Goal: Task Accomplishment & Management: Manage account settings

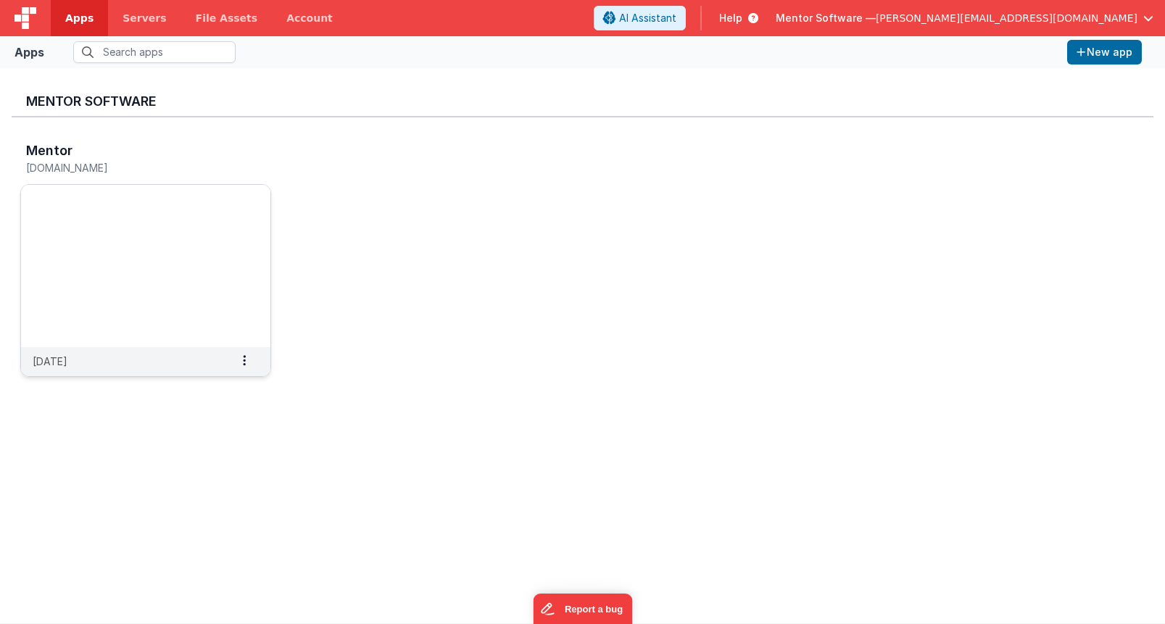
click at [151, 197] on img at bounding box center [145, 266] width 249 height 162
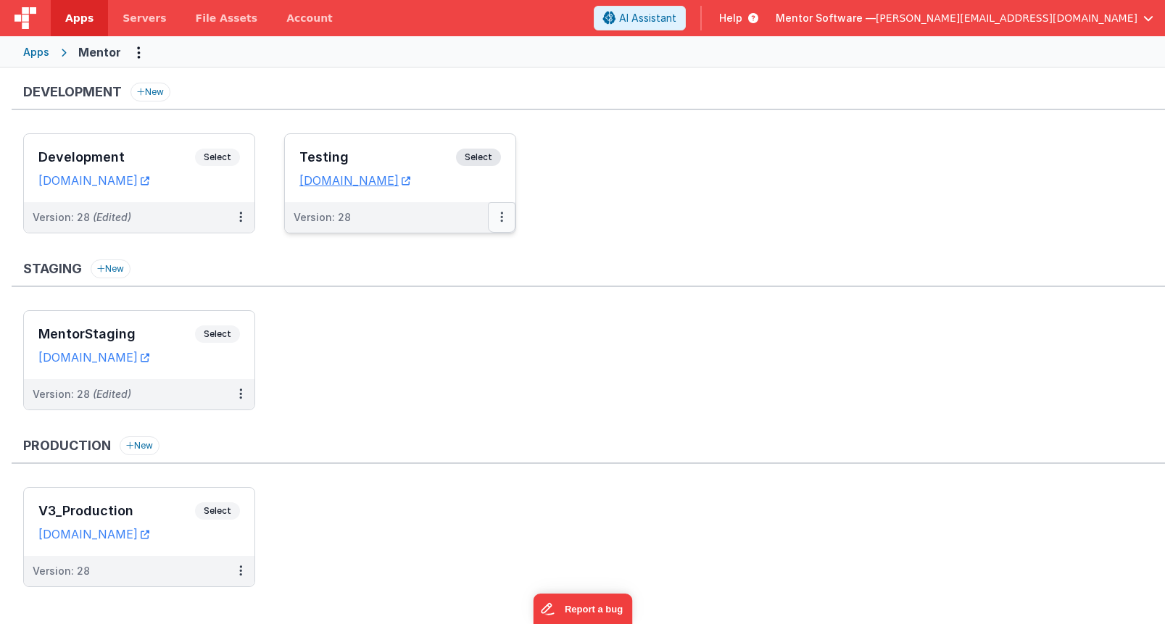
click at [501, 218] on icon at bounding box center [501, 217] width 3 height 1
click at [437, 254] on link "Edit" at bounding box center [452, 250] width 128 height 26
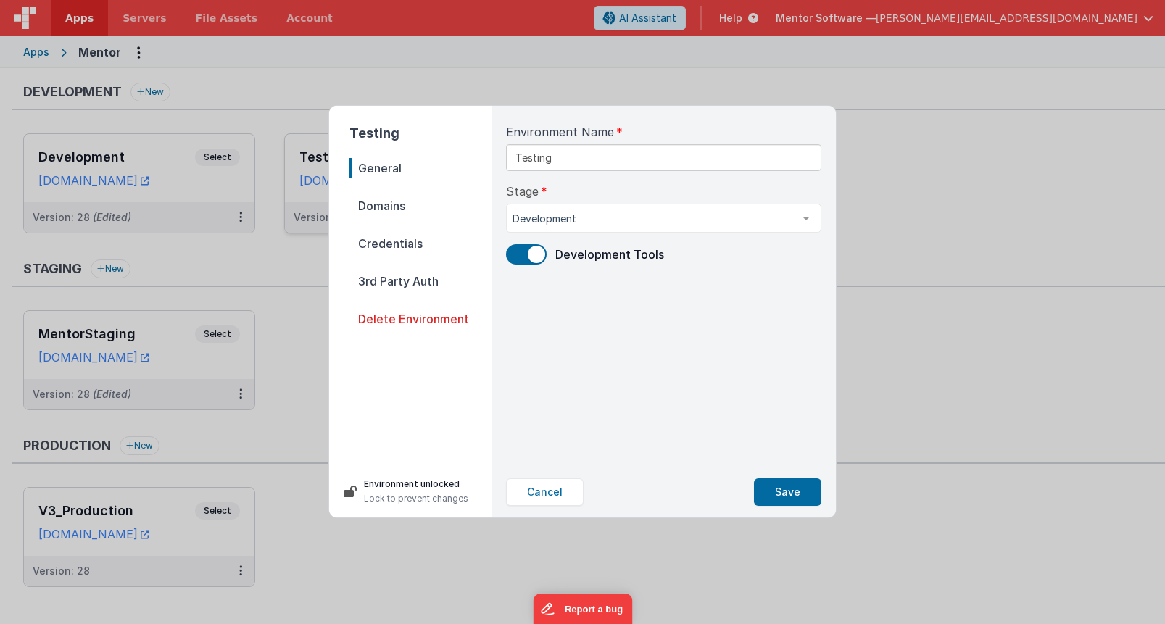
click at [406, 241] on span "Credentials" at bounding box center [421, 244] width 142 height 20
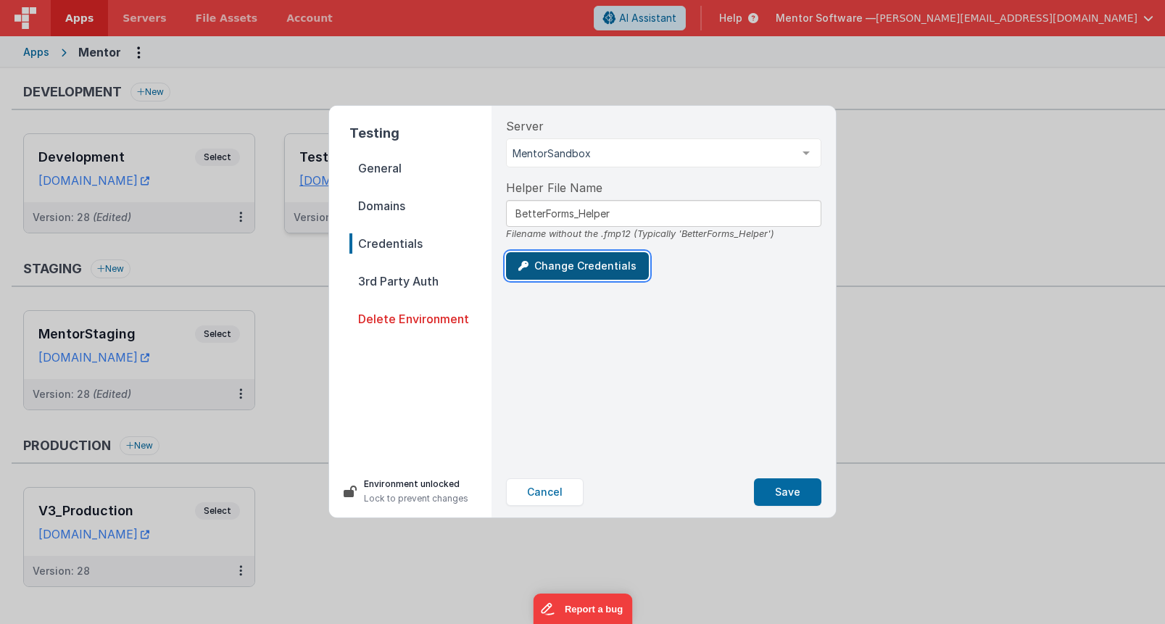
click at [556, 276] on button "Change Credentials" at bounding box center [577, 266] width 143 height 28
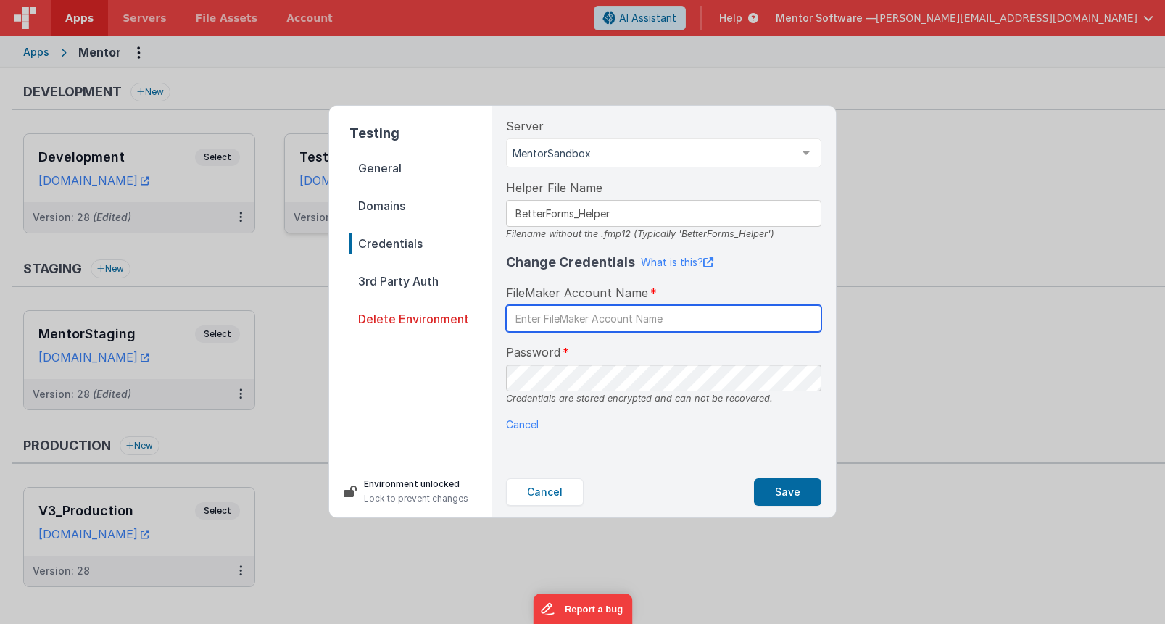
click at [576, 323] on input "text" at bounding box center [663, 318] width 315 height 27
type input "betterforms"
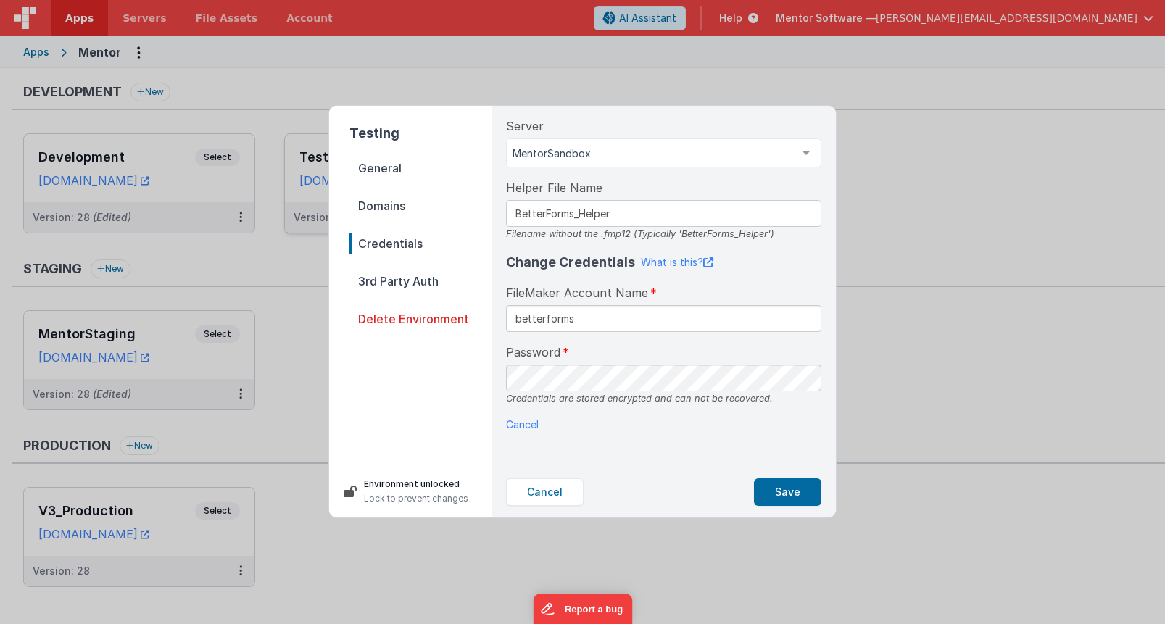
click at [791, 452] on div "Server MentorSandbox MentorSandbox V3_Production List is empty. Helper File Nam…" at bounding box center [664, 286] width 339 height 361
click at [788, 499] on button "Save" at bounding box center [787, 493] width 67 height 28
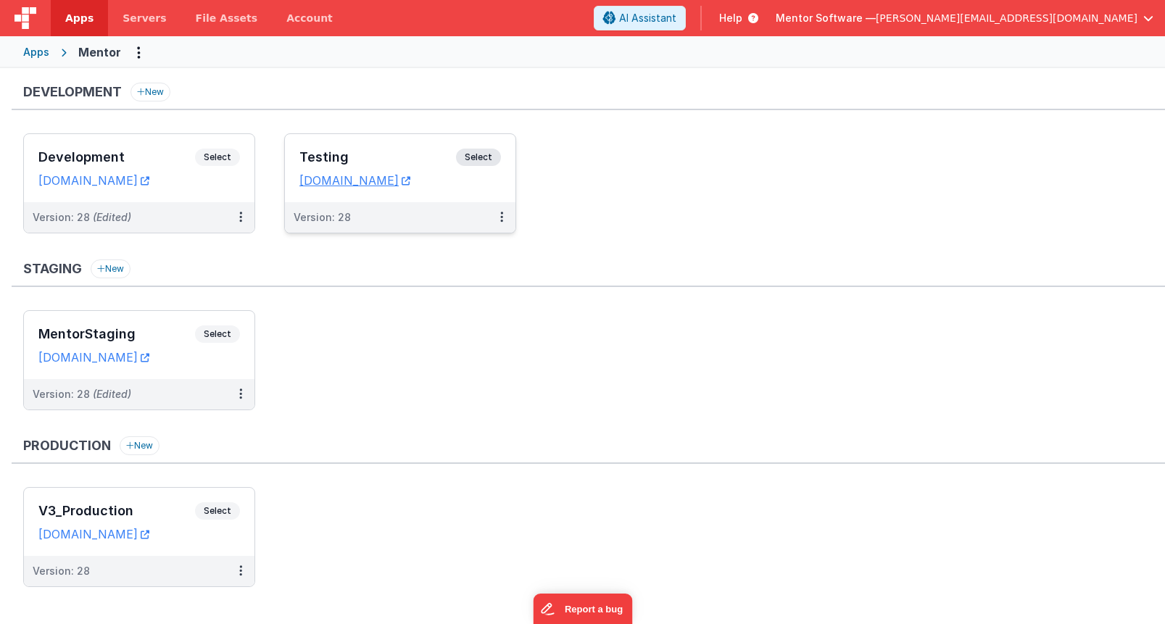
click at [397, 170] on div "Testing Select" at bounding box center [400, 161] width 202 height 25
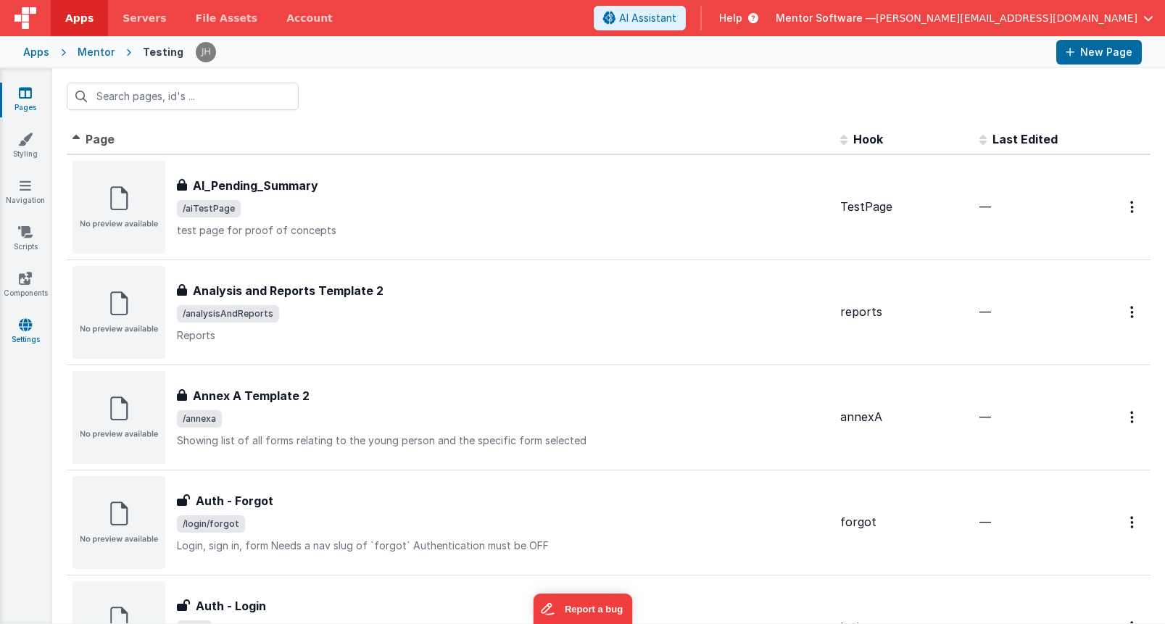
click at [29, 332] on link "Settings" at bounding box center [25, 332] width 52 height 29
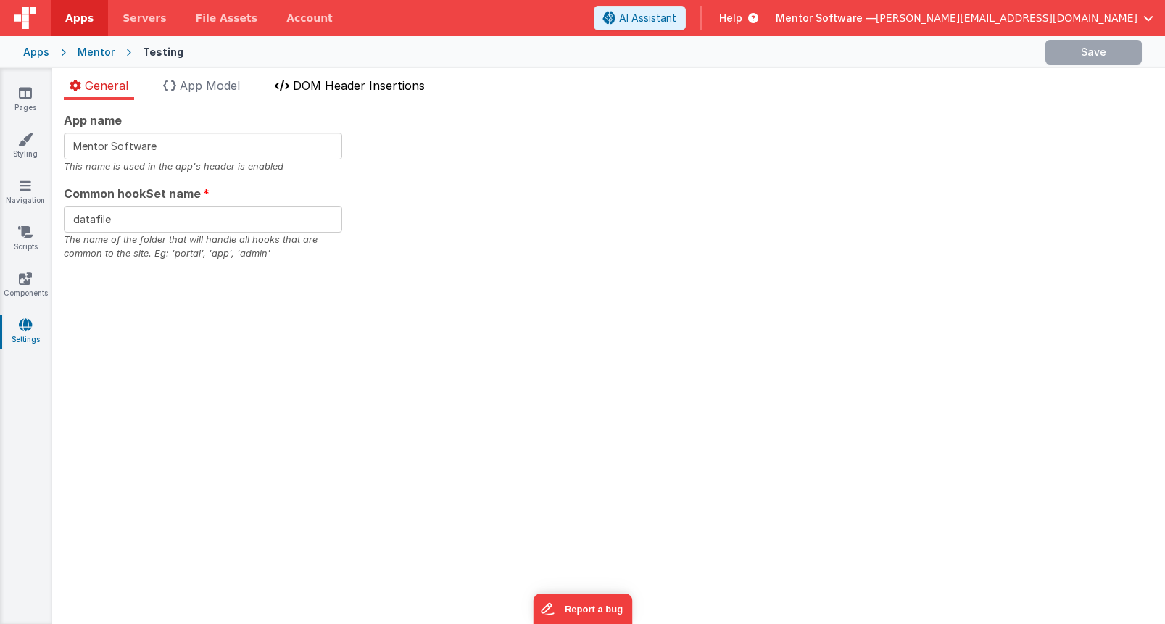
click at [333, 88] on span "DOM Header Insertions" at bounding box center [359, 85] width 132 height 15
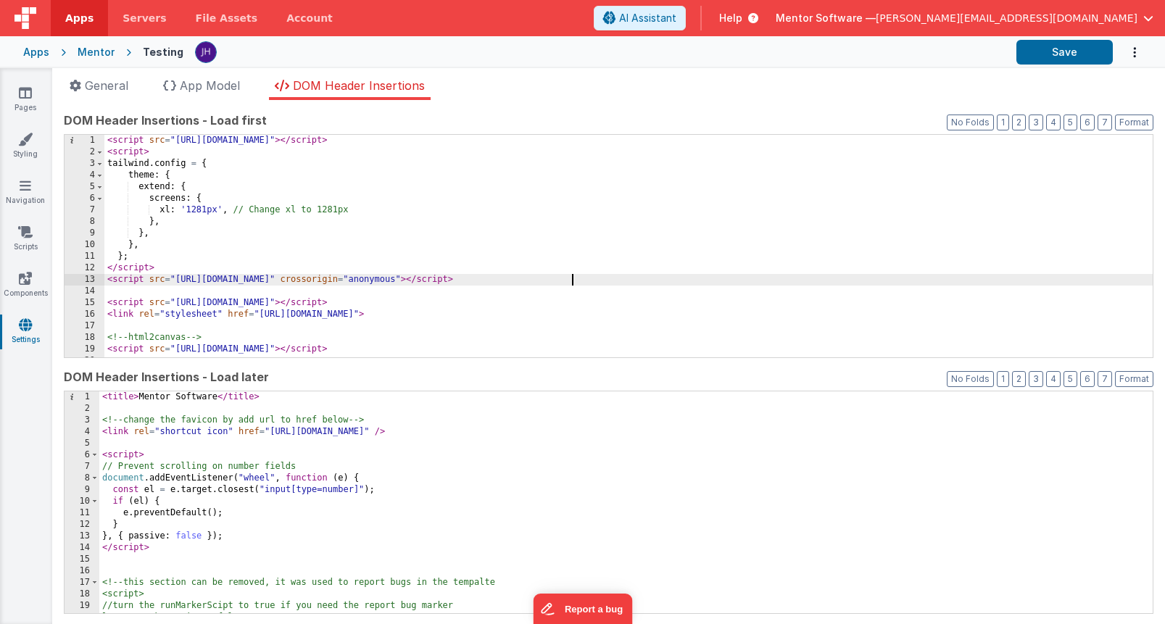
click at [616, 284] on div "< script src = "[URL][DOMAIN_NAME]" > </ script > < script > tailwind . config …" at bounding box center [628, 258] width 1049 height 246
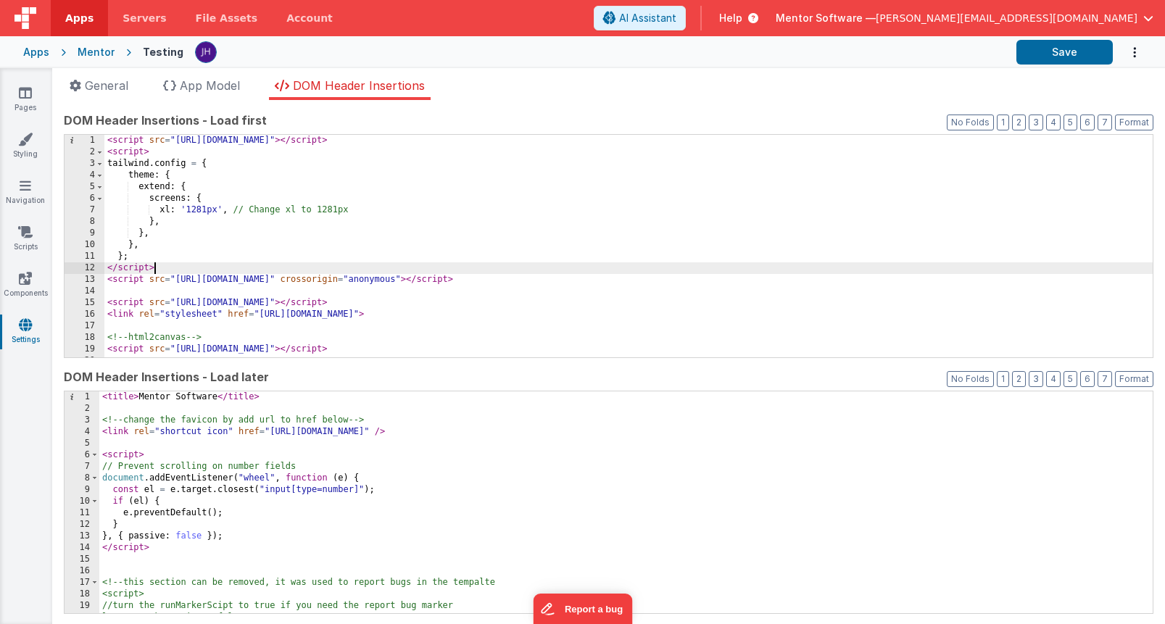
click at [628, 270] on div "< script src = "[URL][DOMAIN_NAME]" > </ script > < script > tailwind . config …" at bounding box center [628, 258] width 1049 height 246
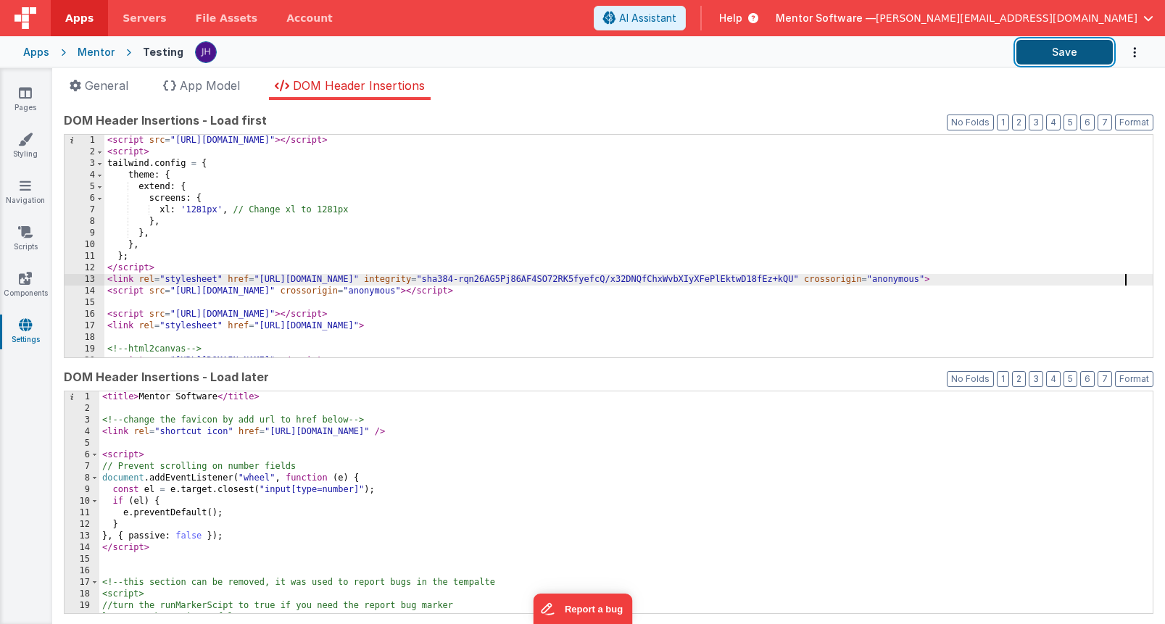
click at [1049, 51] on button "Save" at bounding box center [1065, 52] width 96 height 25
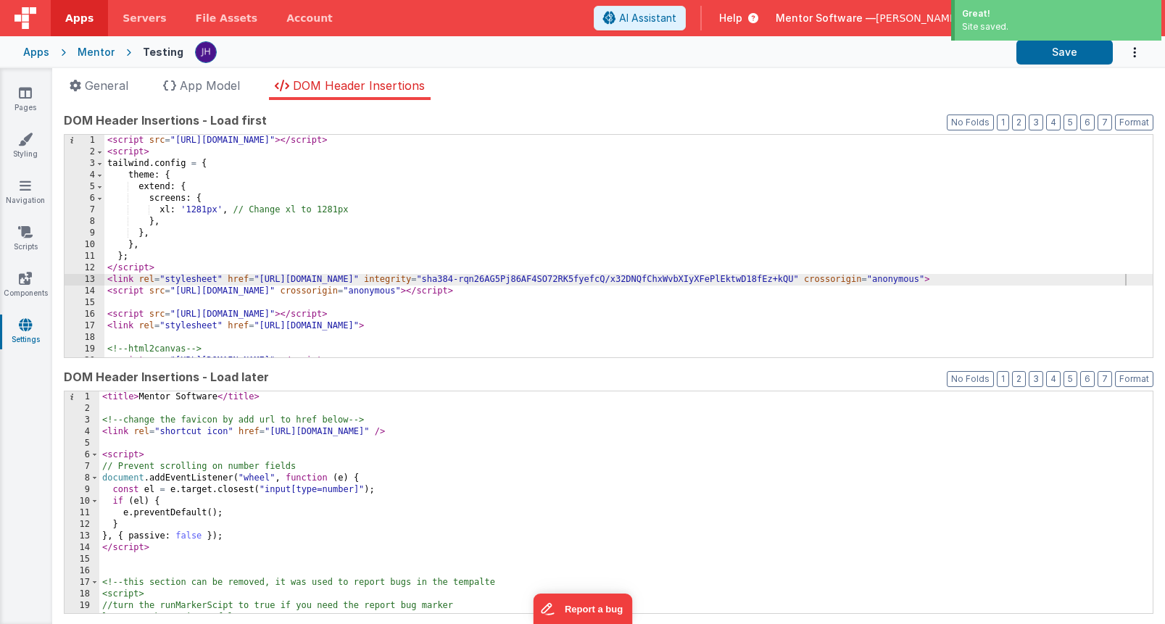
click at [91, 49] on div "Mentor" at bounding box center [96, 52] width 37 height 15
